Goal: Task Accomplishment & Management: Use online tool/utility

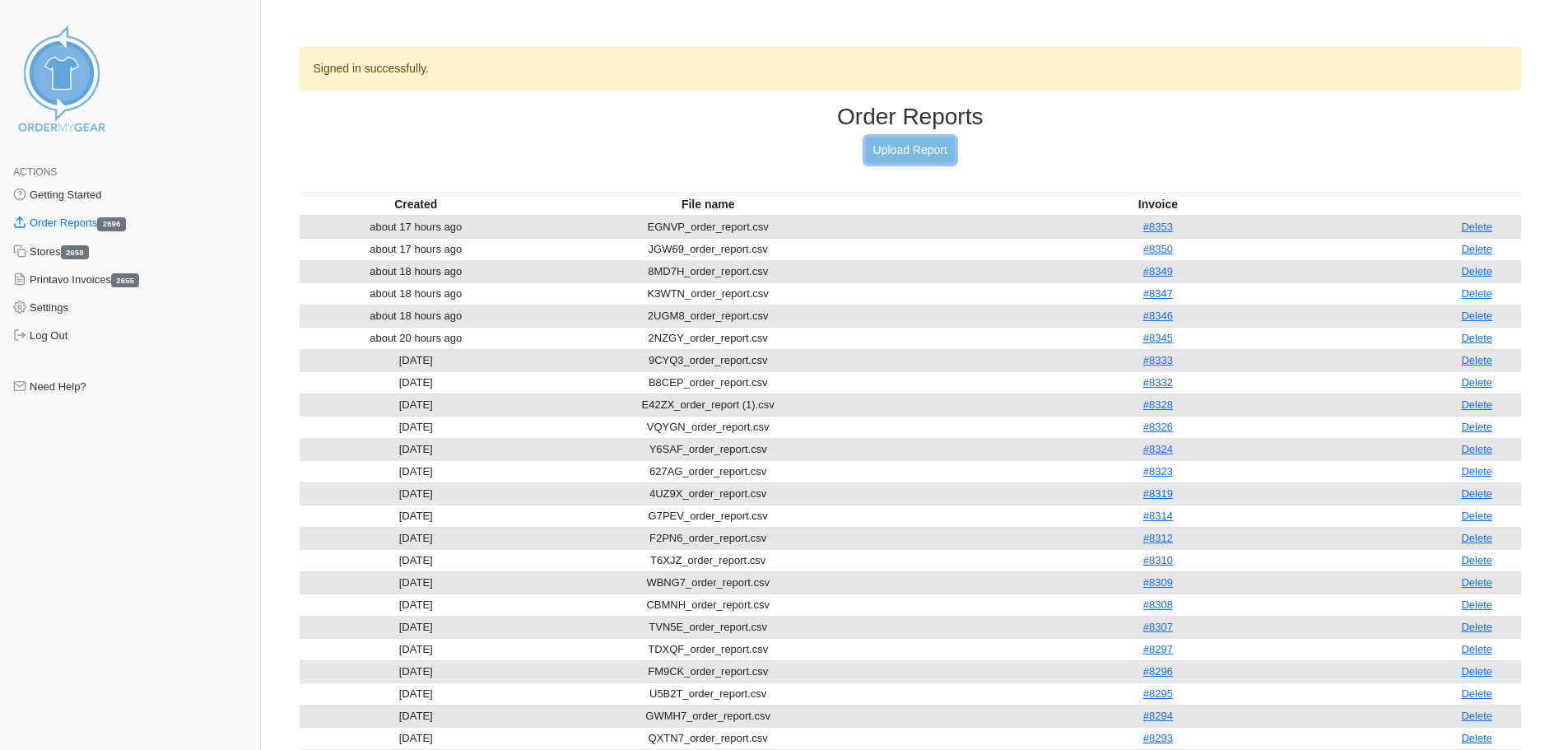
click at [932, 147] on link "Upload Report" at bounding box center [910, 150] width 89 height 26
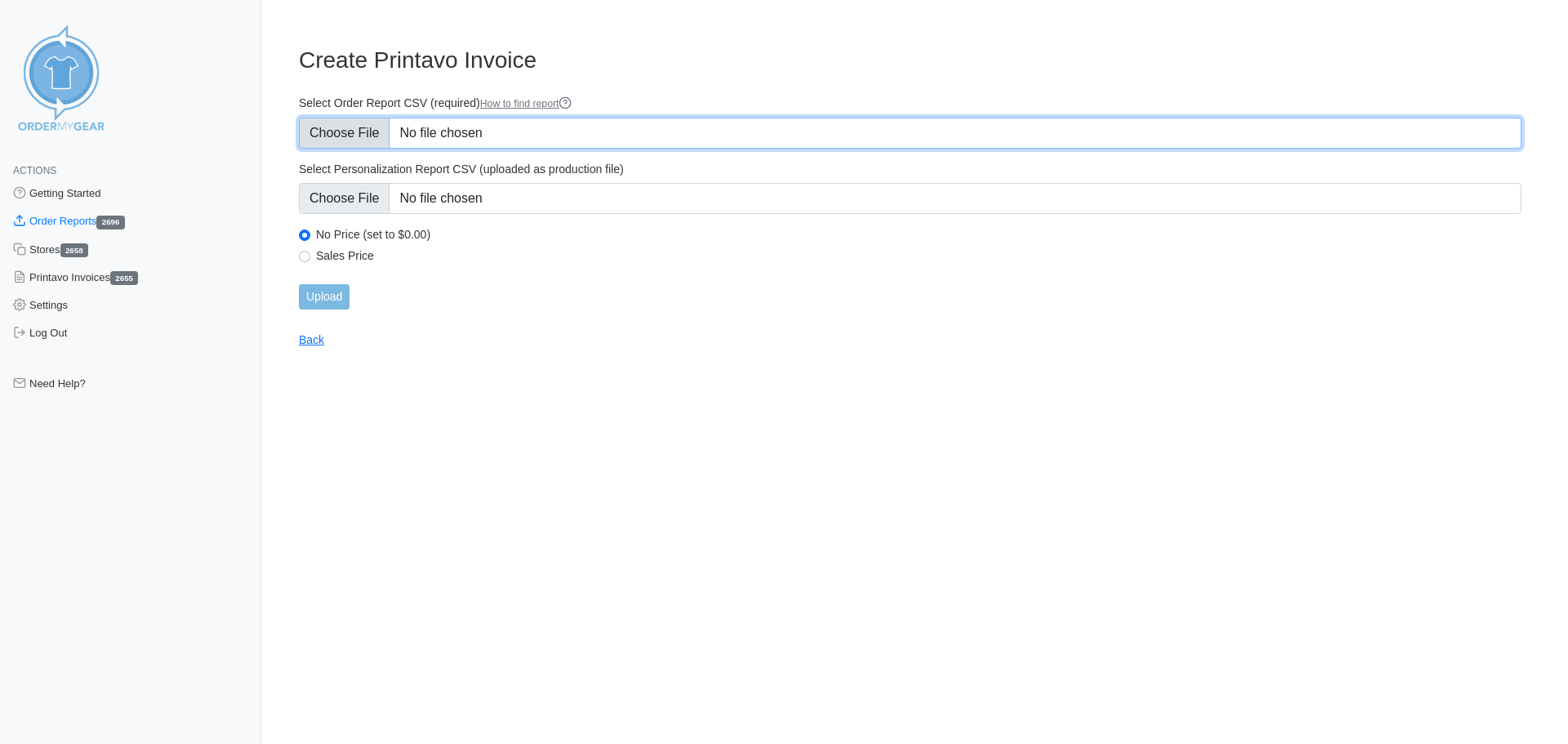
click at [722, 131] on input "Select Order Report CSV (required) How to find report" at bounding box center [910, 134] width 1223 height 31
type input "C:\fakepath\Q3P4C_order_report.csv"
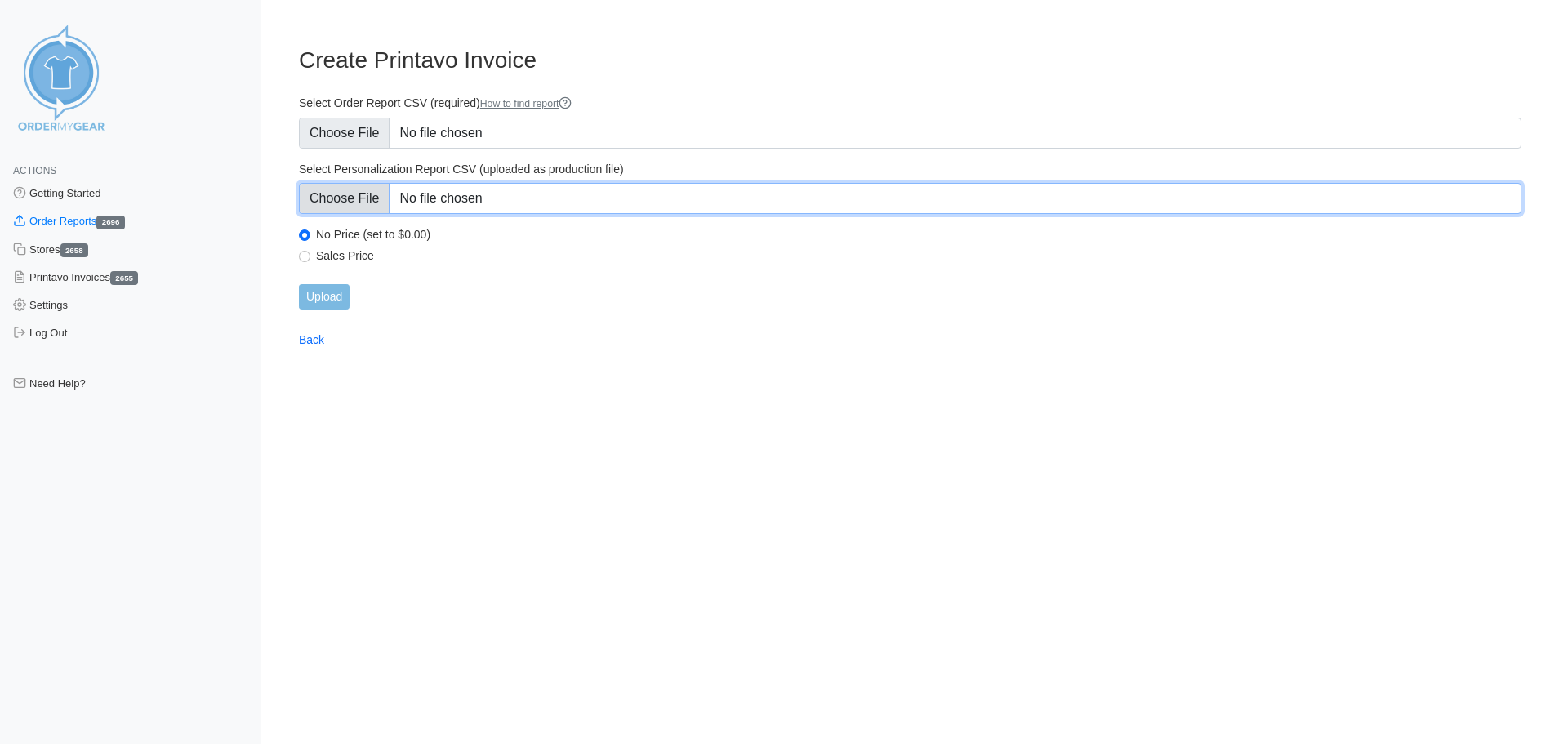
click at [644, 195] on input "Select Personalization Report CSV (uploaded as production file)" at bounding box center [910, 199] width 1223 height 31
type input "C:\fakepath\Q3P4C_personalization_report.csv"
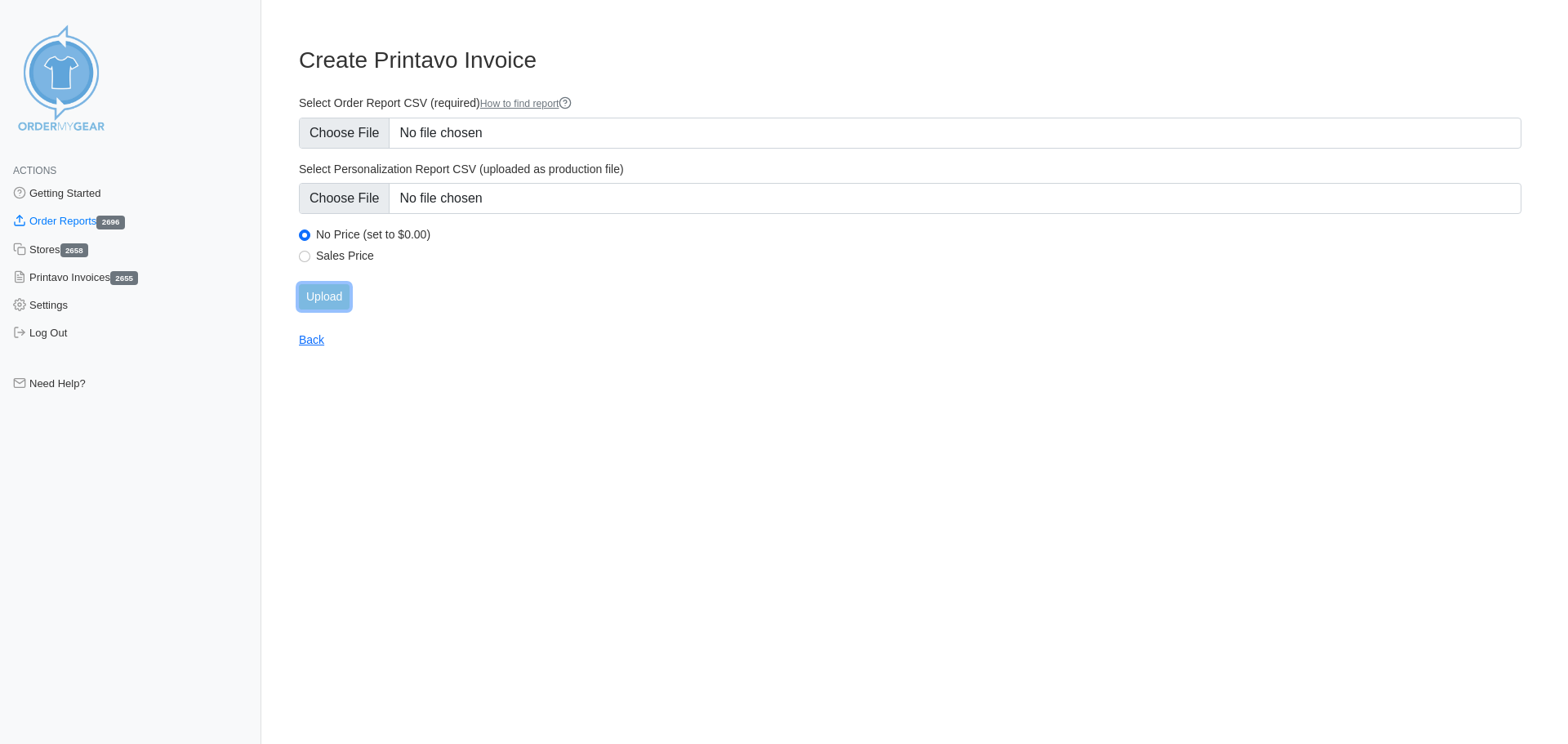
click at [340, 293] on input "Upload" at bounding box center [324, 297] width 51 height 25
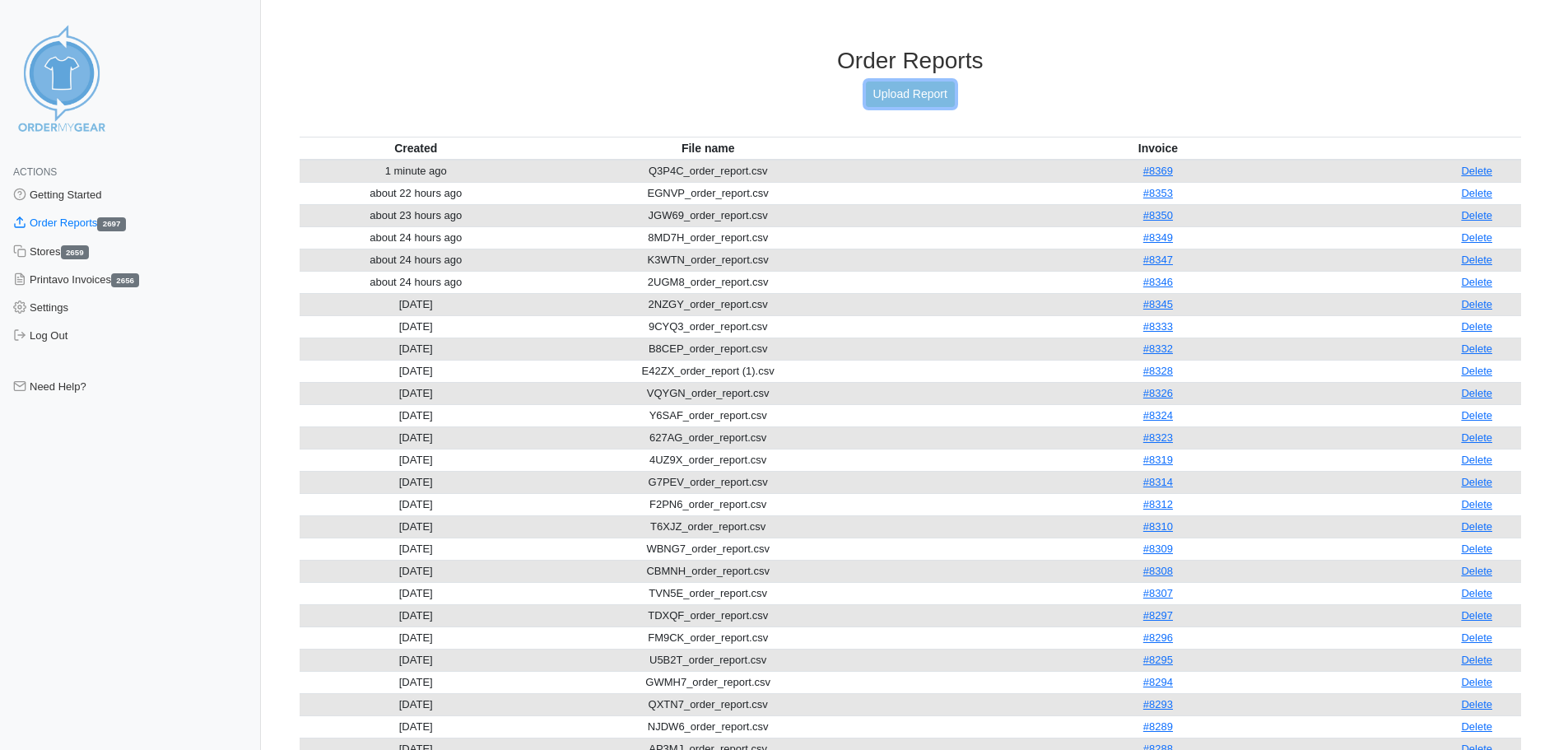
click at [917, 85] on link "Upload Report" at bounding box center [910, 94] width 89 height 26
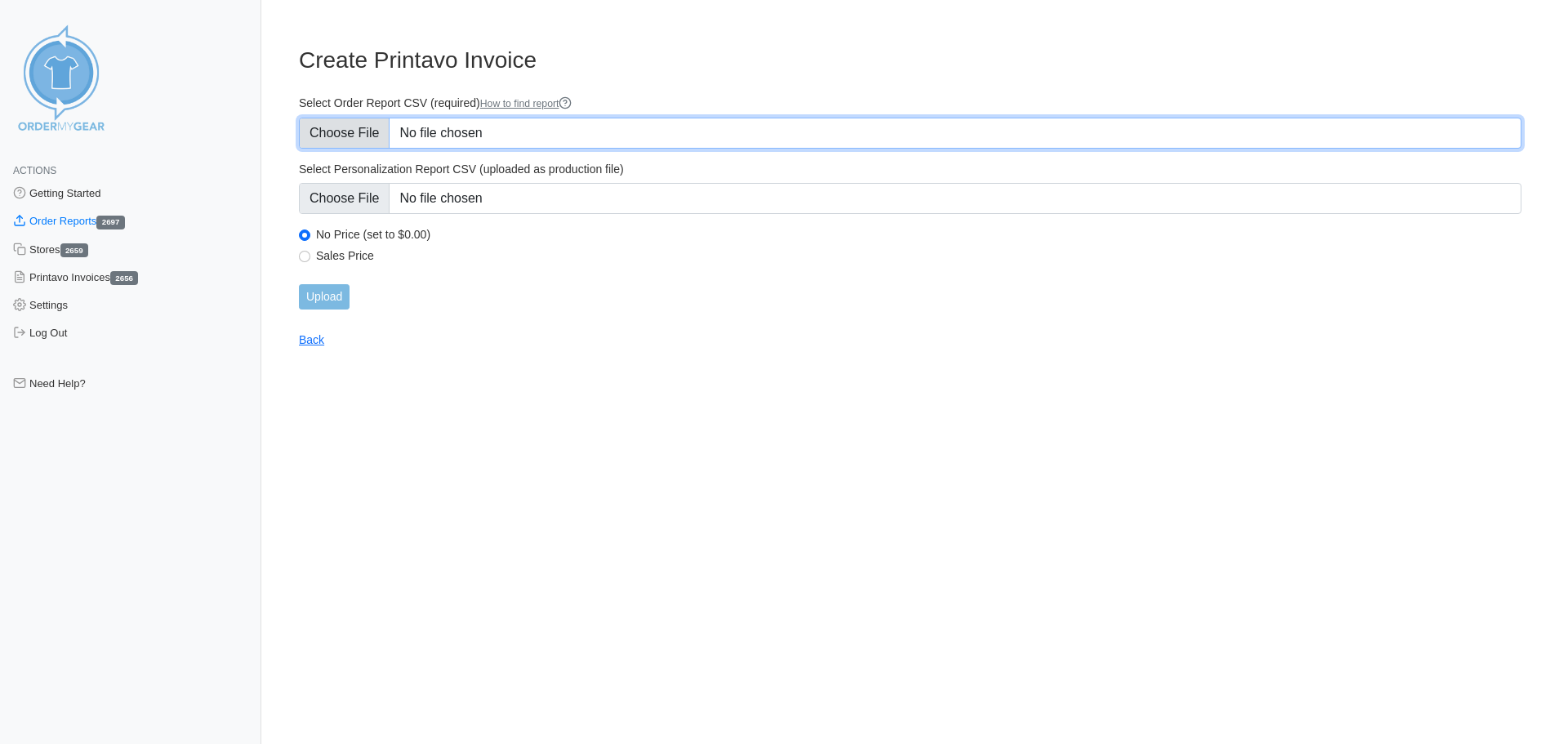
click at [489, 124] on input "Select Order Report CSV (required) How to find report" at bounding box center [910, 134] width 1223 height 31
type input "C:\fakepath\SGFR9_order_report.csv"
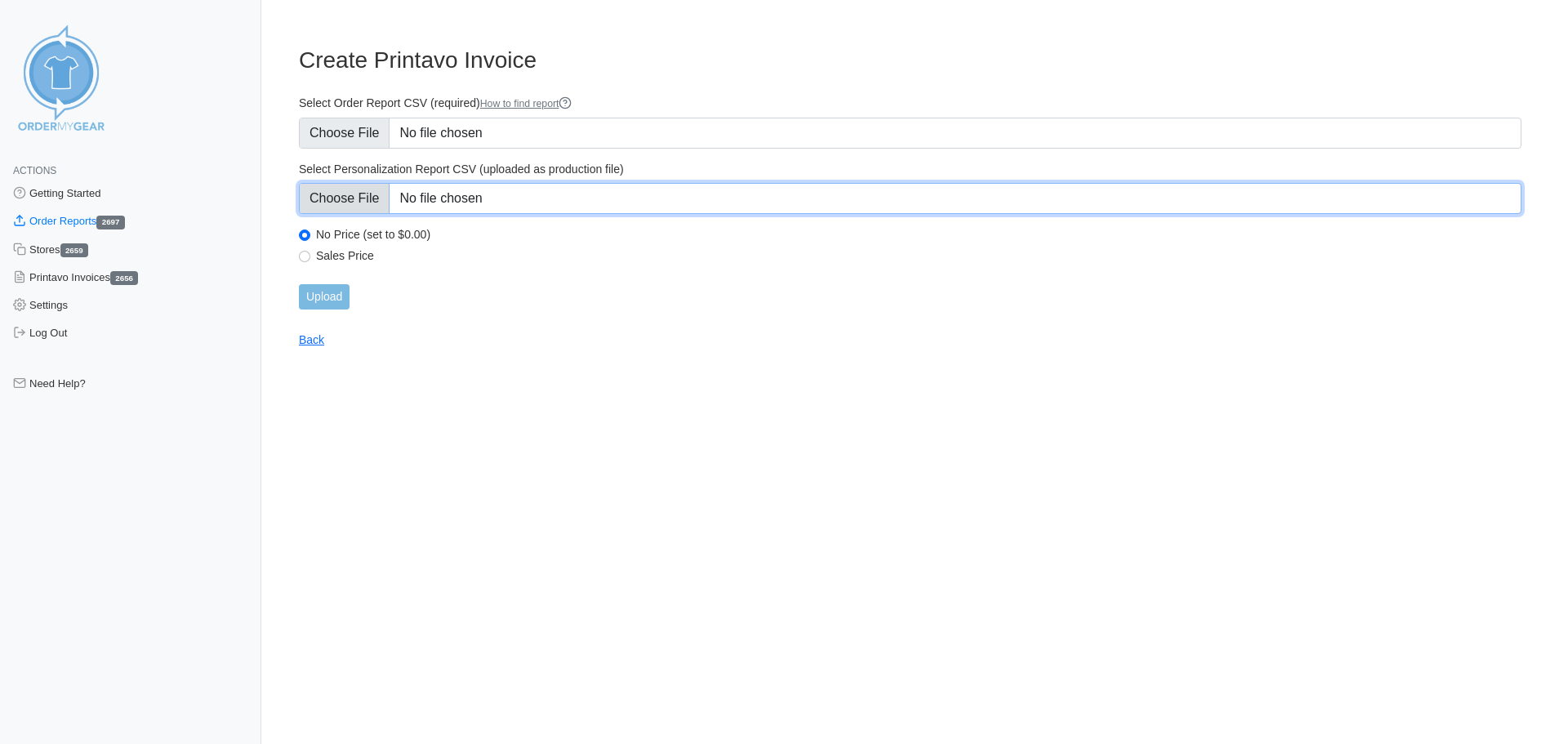
click at [540, 203] on input "Select Personalization Report CSV (uploaded as production file)" at bounding box center [910, 199] width 1223 height 31
type input "C:\fakepath\SGFR9_personalization_report.csv"
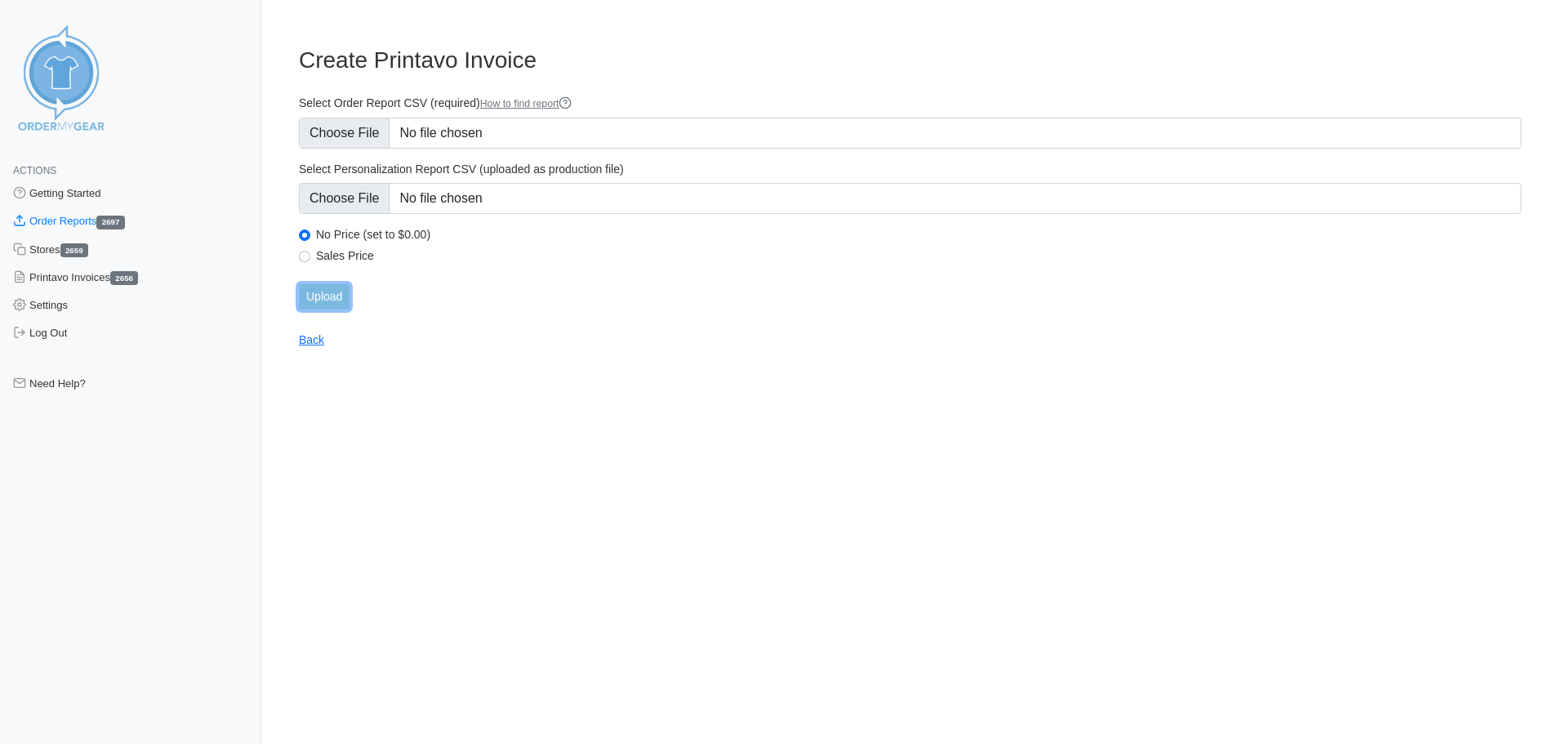
click at [332, 297] on input "Upload" at bounding box center [324, 297] width 51 height 25
